Goal: Task Accomplishment & Management: Use online tool/utility

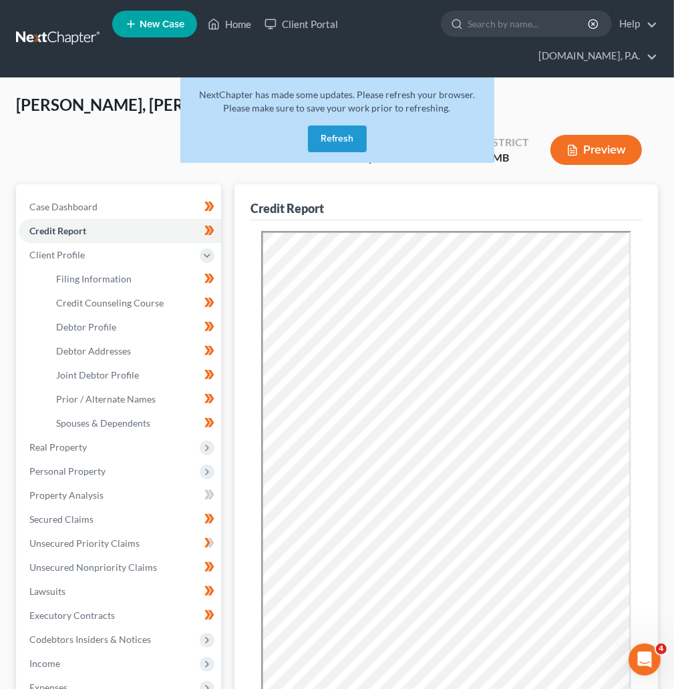
click at [329, 138] on button "Refresh" at bounding box center [337, 139] width 59 height 27
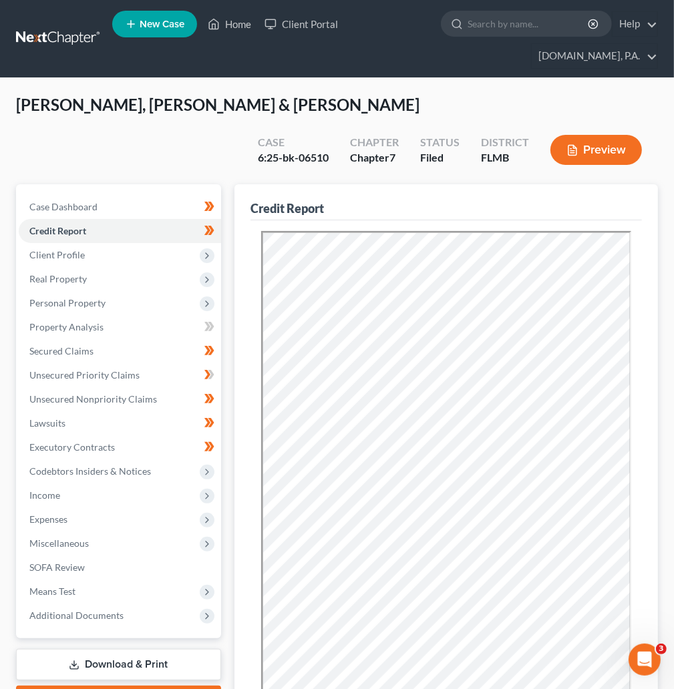
click at [63, 30] on link at bounding box center [59, 39] width 86 height 24
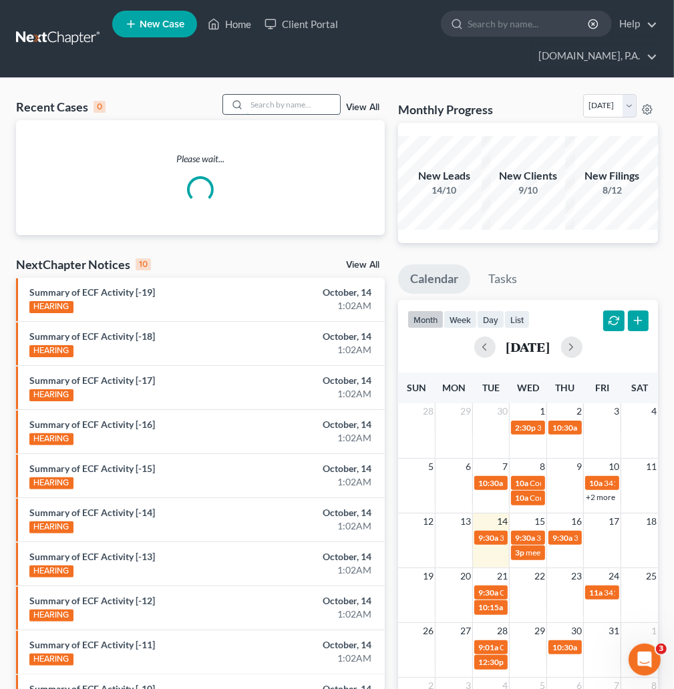
click at [282, 102] on input "search" at bounding box center [293, 104] width 94 height 19
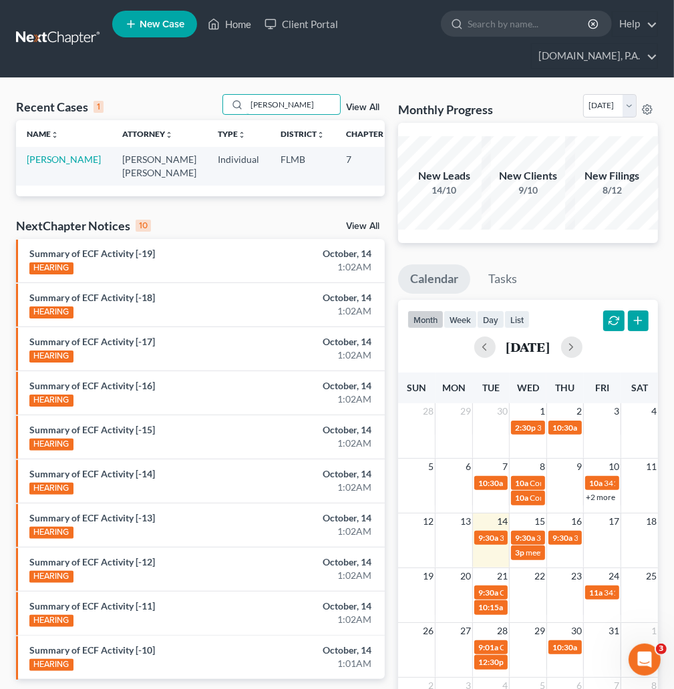
type input "hillyard"
click at [37, 160] on link "Hillyard, James" at bounding box center [64, 159] width 74 height 11
select select "4"
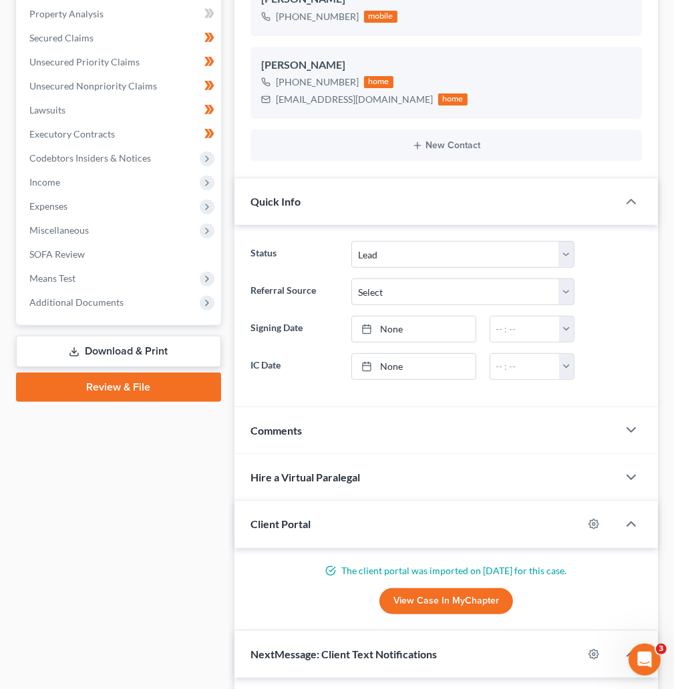
scroll to position [300, 0]
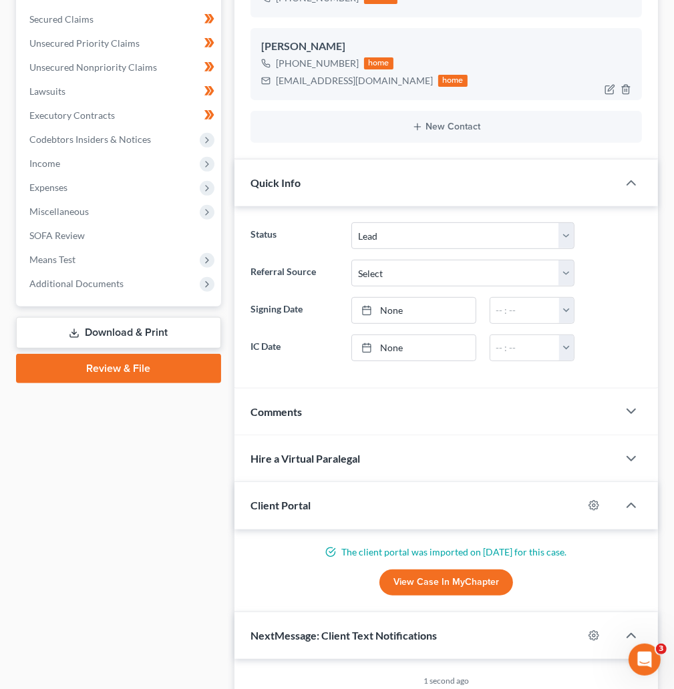
click at [499, 65] on div "+1 (702) 371-8521 home tanline4u@yahoo.com home" at bounding box center [446, 72] width 370 height 35
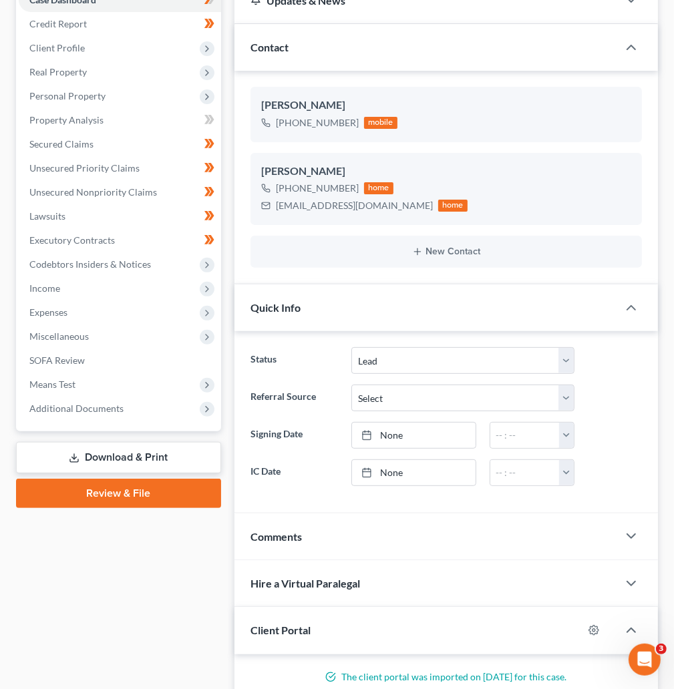
scroll to position [0, 0]
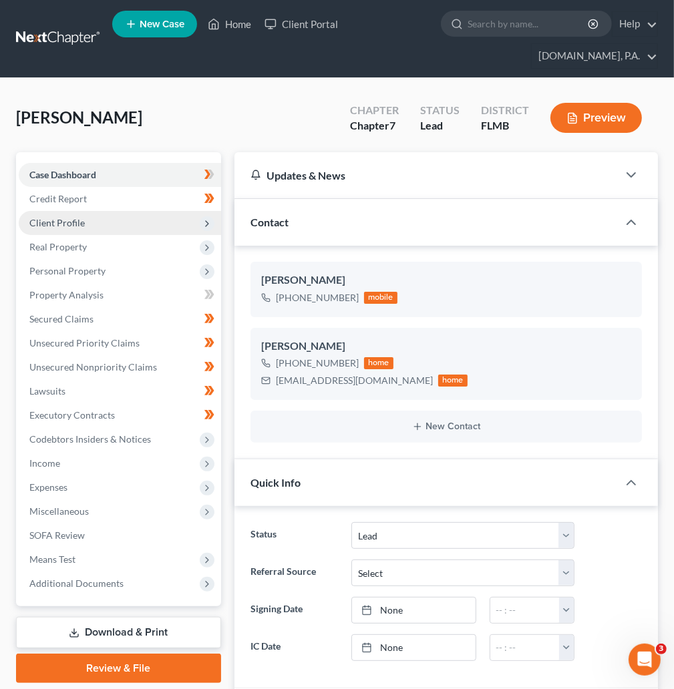
click at [73, 223] on span "Client Profile" at bounding box center [56, 222] width 55 height 11
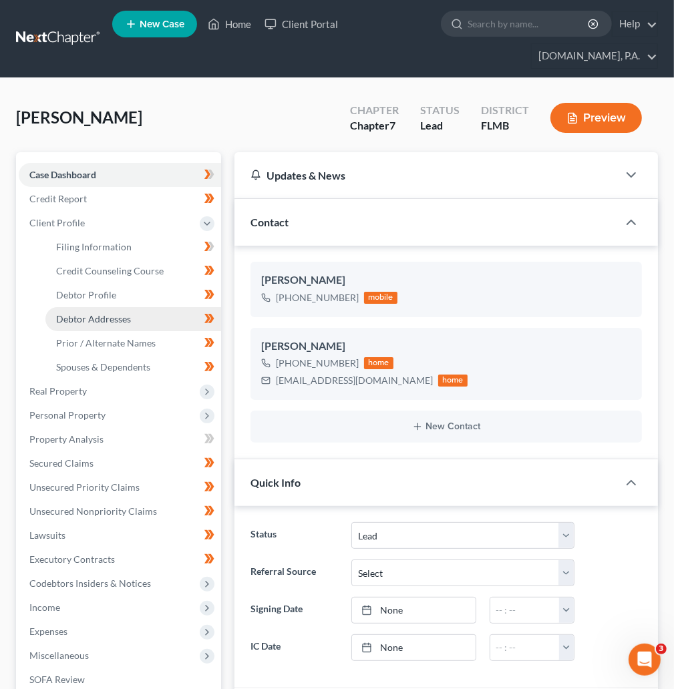
click at [110, 314] on span "Debtor Addresses" at bounding box center [93, 318] width 75 height 11
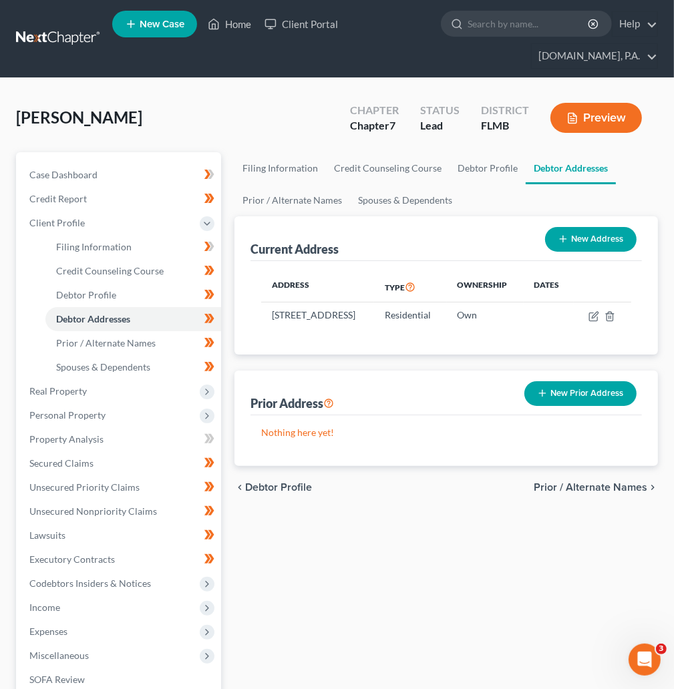
click at [39, 27] on link at bounding box center [59, 39] width 86 height 24
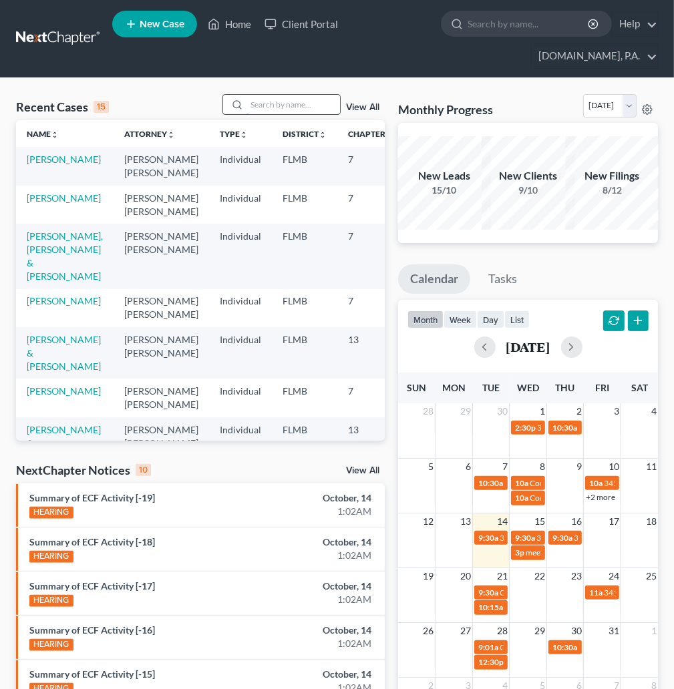
click at [266, 100] on input "search" at bounding box center [293, 104] width 94 height 19
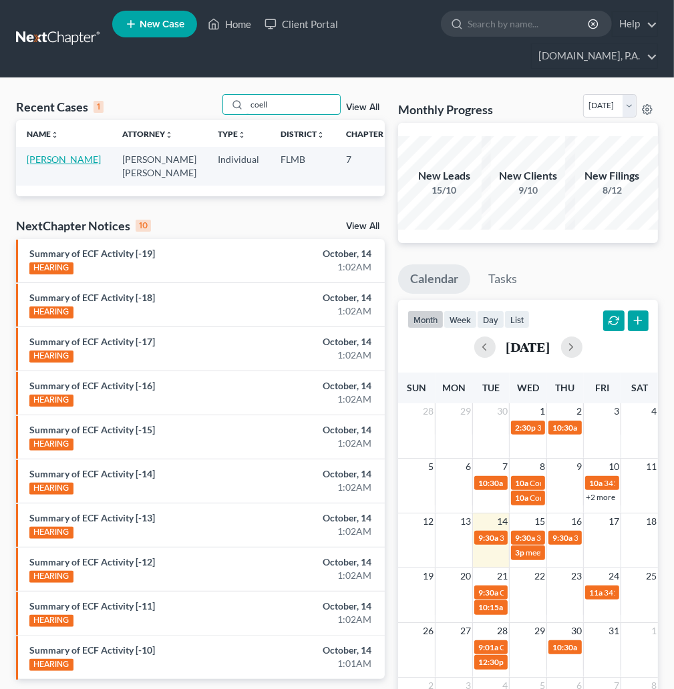
type input "coell"
click at [39, 159] on link "Coello, Jason" at bounding box center [64, 159] width 74 height 11
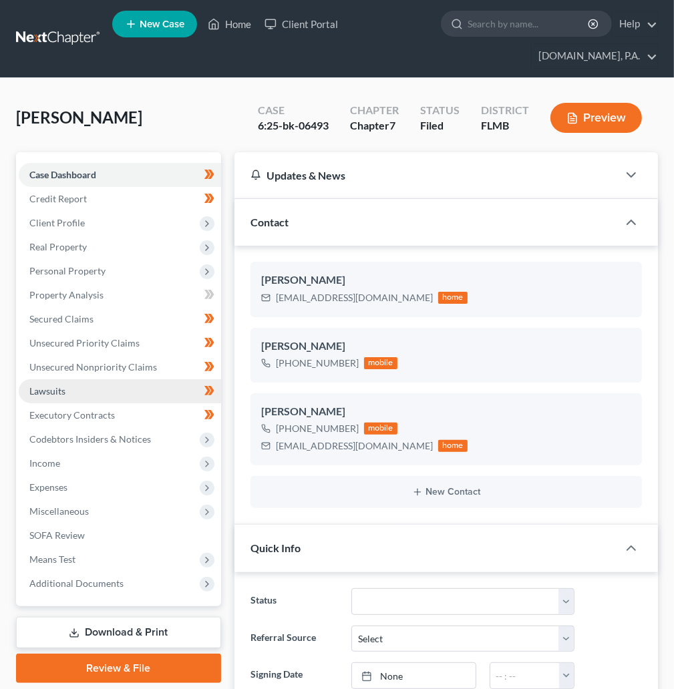
click at [58, 395] on span "Lawsuits" at bounding box center [47, 390] width 36 height 11
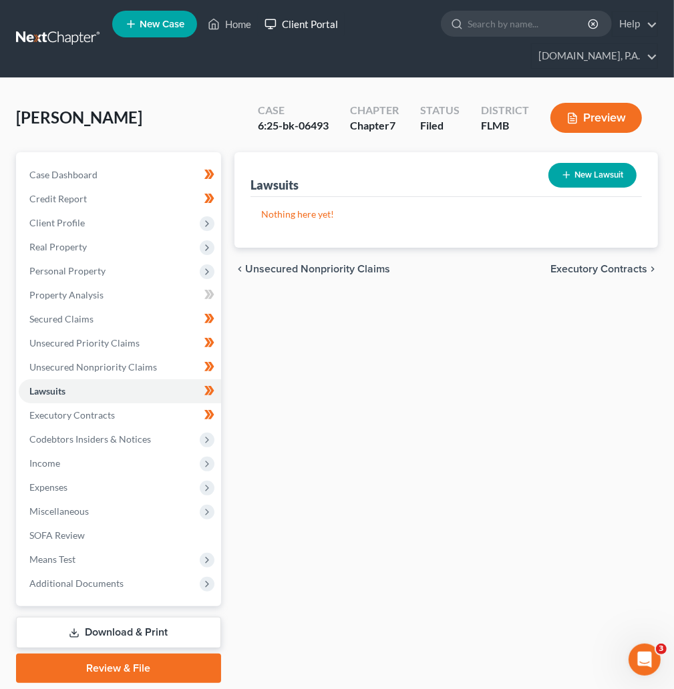
click at [320, 22] on link "Client Portal" at bounding box center [301, 24] width 87 height 24
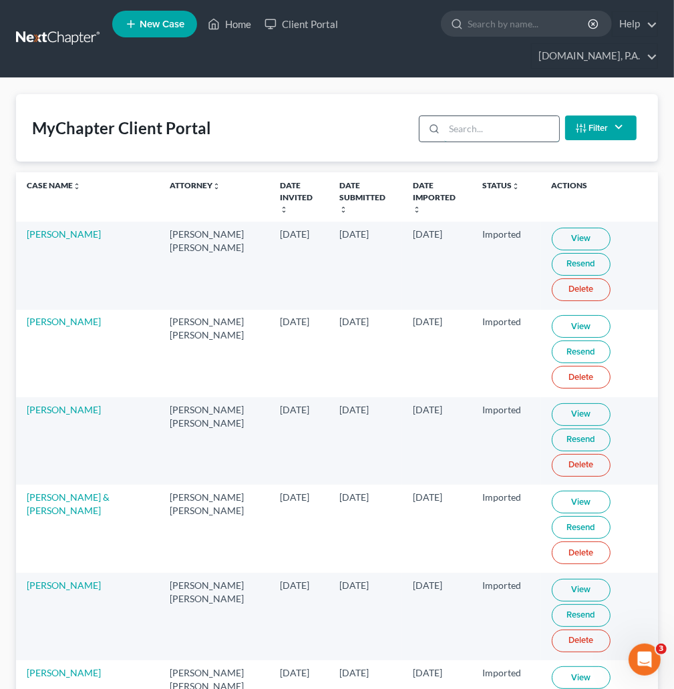
click at [487, 124] on input "search" at bounding box center [501, 128] width 114 height 25
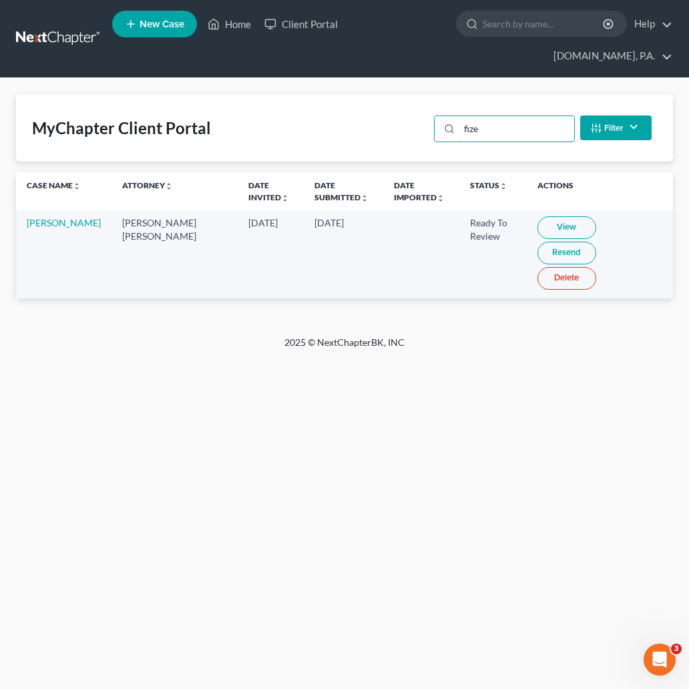
type input "fize"
click at [538, 238] on link "View" at bounding box center [567, 227] width 59 height 23
